Goal: Information Seeking & Learning: Learn about a topic

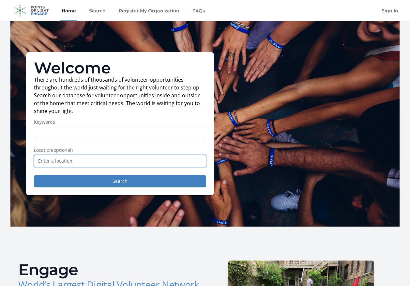
click at [91, 160] on input "text" at bounding box center [120, 161] width 172 height 12
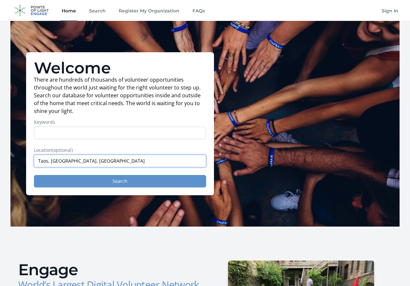
type input "Taos, NM, USA"
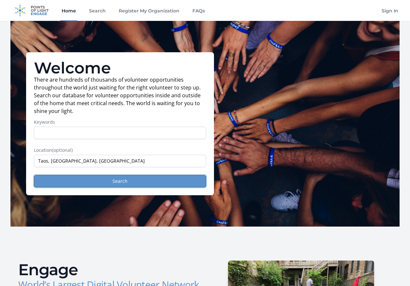
click at [84, 179] on button "Search" at bounding box center [120, 181] width 172 height 12
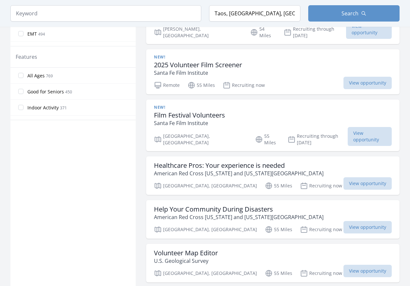
scroll to position [326, 0]
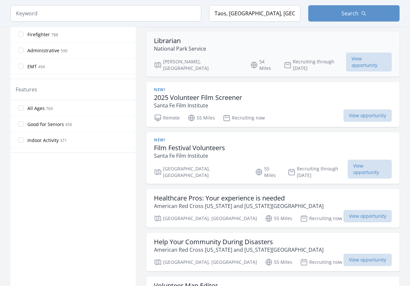
click at [185, 46] on p "National Park Service" at bounding box center [180, 49] width 52 height 8
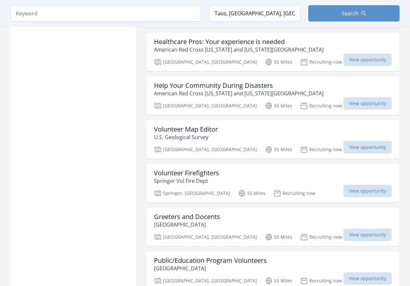
scroll to position [522, 0]
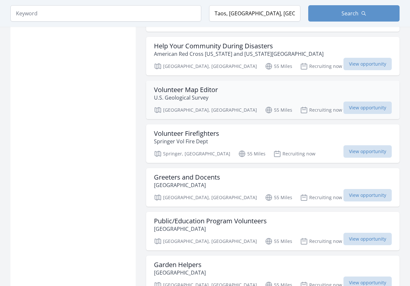
click at [183, 94] on p "U.S. Geological Survey" at bounding box center [186, 98] width 64 height 8
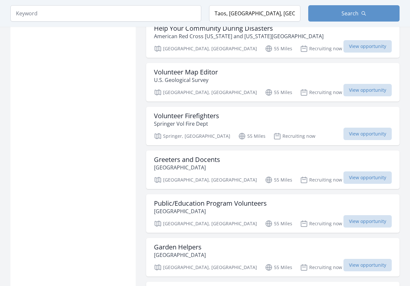
scroll to position [555, 0]
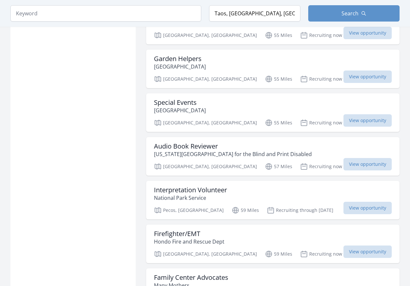
scroll to position [652, 0]
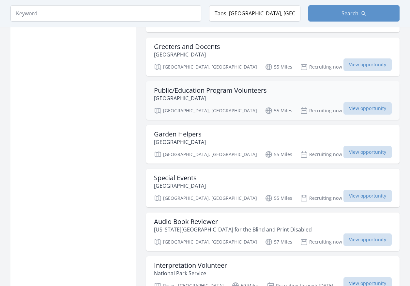
click at [200, 86] on h3 "Public/Education Program Volunteers" at bounding box center [210, 90] width 113 height 8
click at [107, 14] on input "search" at bounding box center [105, 13] width 191 height 16
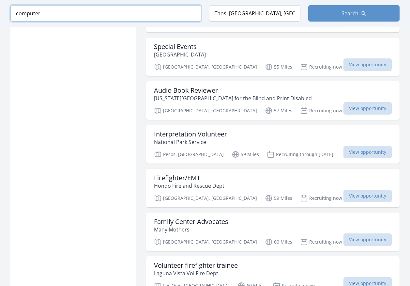
type input "computer"
click button "submit" at bounding box center [0, 0] width 0 height 0
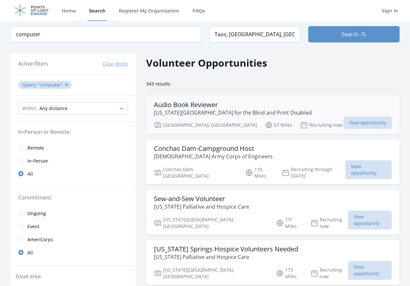
click at [209, 101] on h3 "Audio Book Reviewer" at bounding box center [233, 105] width 158 height 8
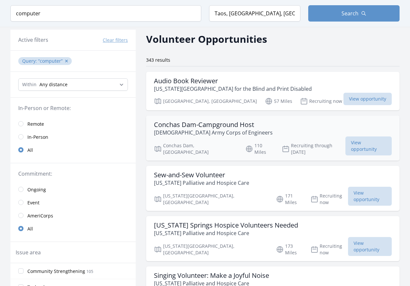
scroll to position [65, 0]
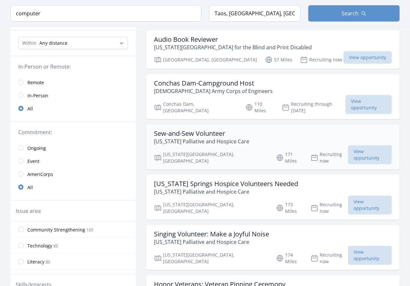
click at [252, 124] on div "Sew-and-Sew Volunteer Colorado Palliative and Hospice Care Colorado Springs, CO…" at bounding box center [272, 146] width 253 height 45
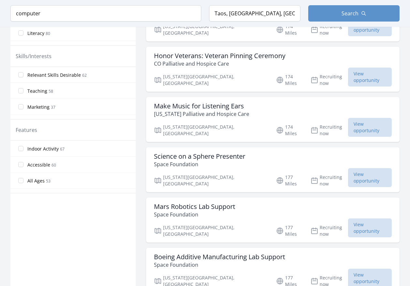
scroll to position [326, 0]
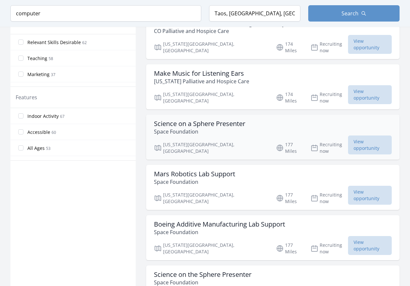
click at [187, 128] on p "Space Foundation" at bounding box center [199, 132] width 91 height 8
click at [205, 178] on p "Space Foundation" at bounding box center [194, 182] width 81 height 8
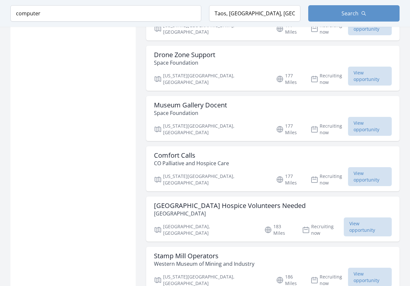
scroll to position [652, 0]
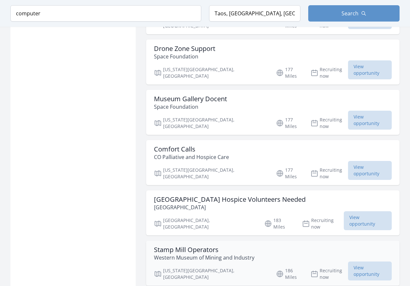
click at [178, 246] on h3 "Stamp Mill Operators" at bounding box center [204, 250] width 100 height 8
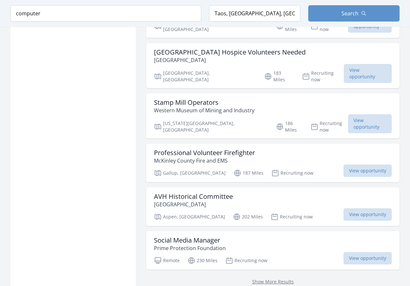
scroll to position [828, 0]
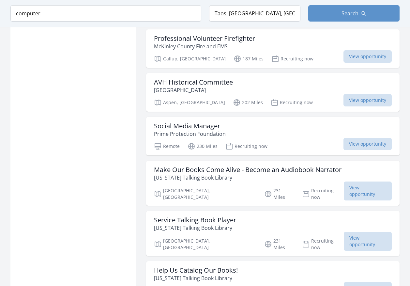
scroll to position [958, 0]
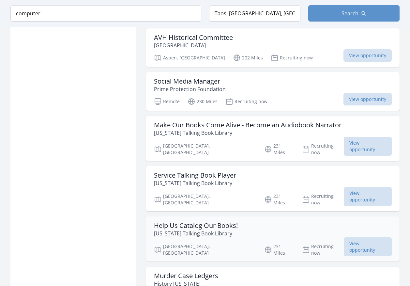
click at [182, 221] on h3 "Help Us Catalog Our Books!" at bounding box center [196, 225] width 84 height 8
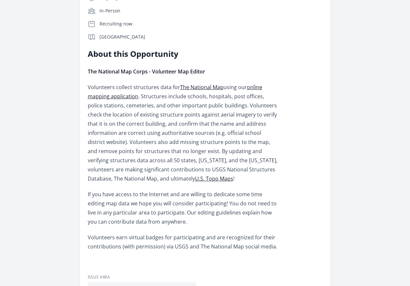
scroll to position [228, 0]
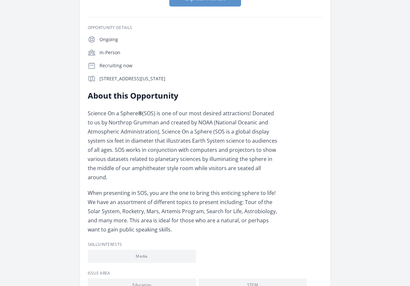
scroll to position [98, 0]
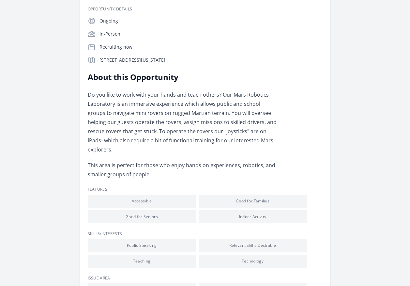
scroll to position [163, 0]
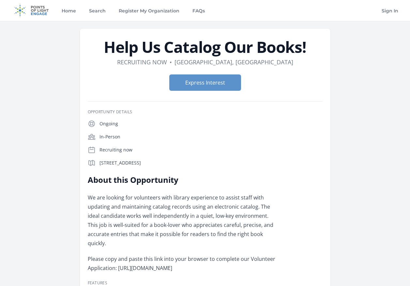
drag, startPoint x: 117, startPoint y: 260, endPoint x: 231, endPoint y: 259, distance: 113.8
click at [231, 259] on p "Please copy and paste this link into your browser to complete our Volunteer App…" at bounding box center [183, 263] width 191 height 18
